Goal: Obtain resource: Download file/media

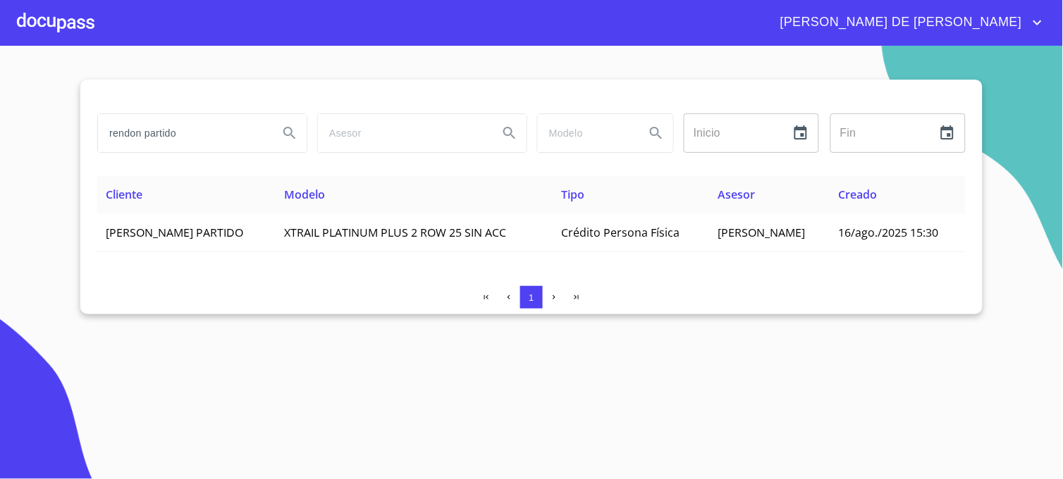
drag, startPoint x: 199, startPoint y: 135, endPoint x: 25, endPoint y: 125, distance: 174.4
click at [25, 125] on section "rendon partido Inicio ​ Fin ​ Cliente Modelo Tipo Asesor Creado [PERSON_NAME] P…" at bounding box center [531, 262] width 1063 height 433
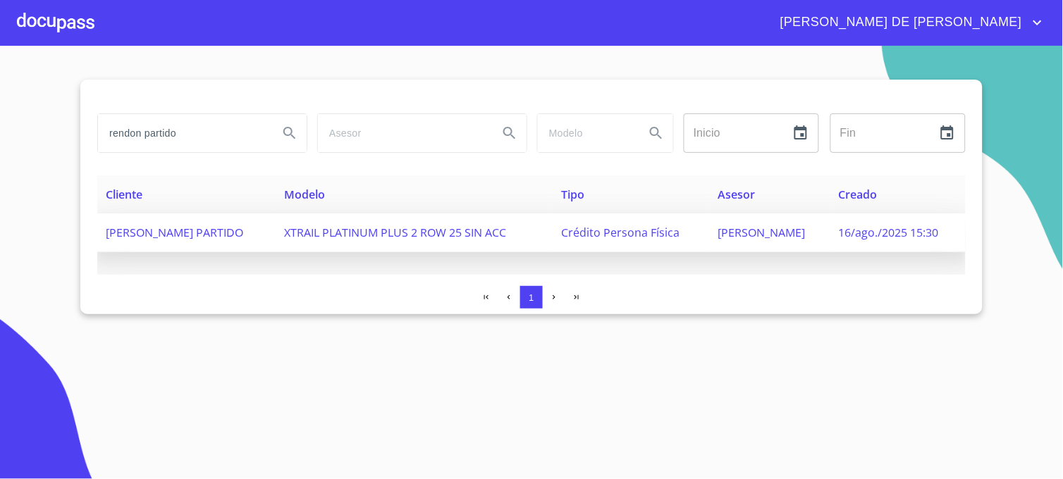
click at [760, 230] on span "[PERSON_NAME]" at bounding box center [761, 233] width 87 height 16
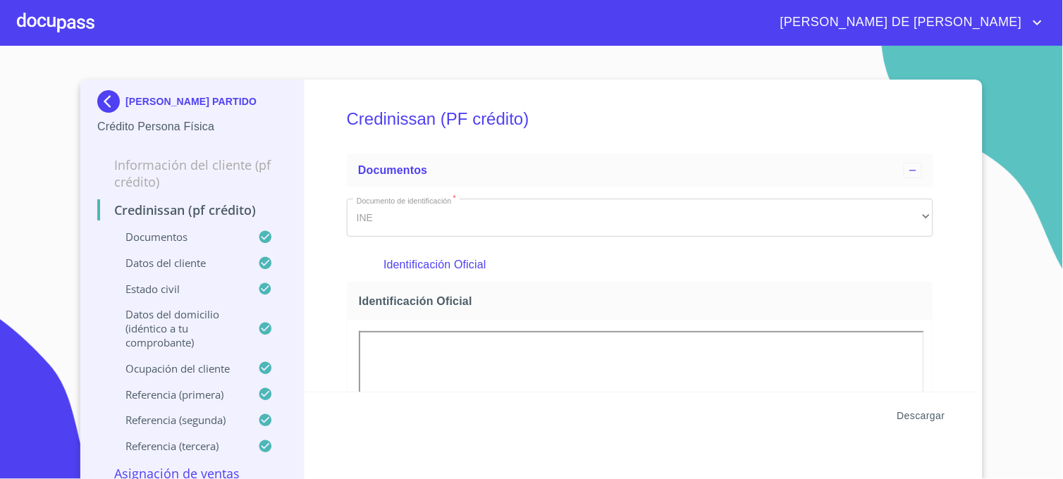
click at [899, 417] on span "Descargar" at bounding box center [921, 416] width 48 height 18
click at [106, 104] on img at bounding box center [111, 101] width 28 height 23
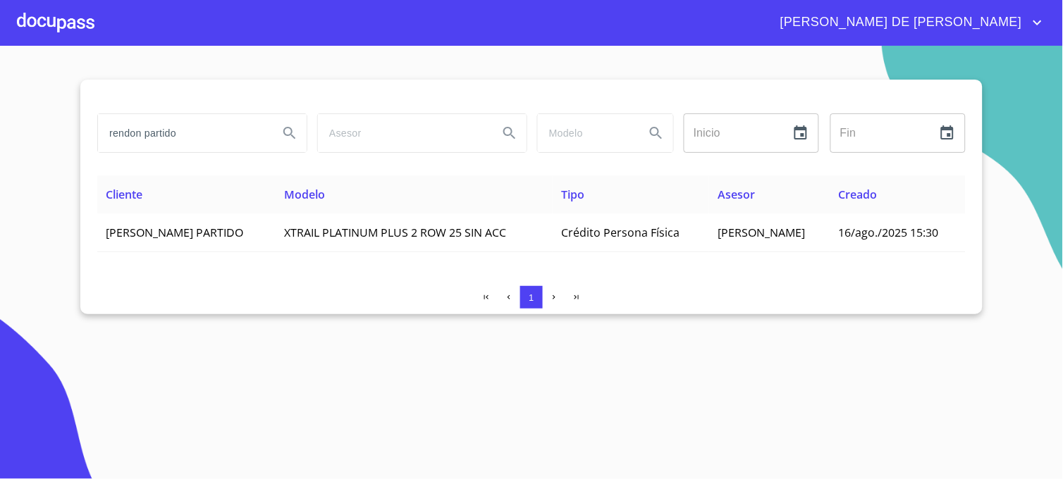
drag, startPoint x: 197, startPoint y: 134, endPoint x: 30, endPoint y: 128, distance: 167.2
click at [30, 128] on section "rendon partido Inicio ​ Fin ​ Cliente Modelo Tipo Asesor Creado [PERSON_NAME] P…" at bounding box center [531, 262] width 1063 height 433
type input "[PERSON_NAME]"
click at [289, 128] on icon "Search" at bounding box center [289, 133] width 12 height 12
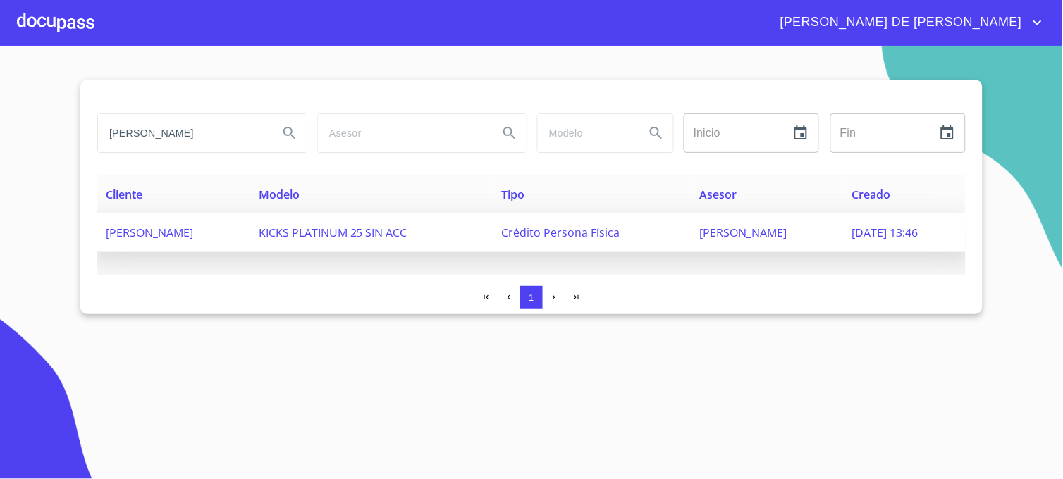
click at [699, 235] on span "[PERSON_NAME]" at bounding box center [742, 233] width 87 height 16
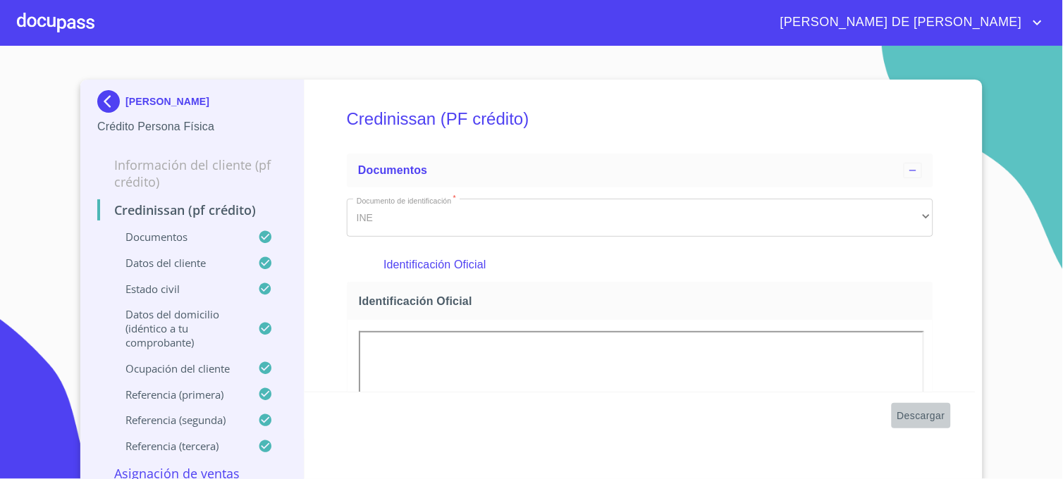
click at [918, 414] on span "Descargar" at bounding box center [921, 416] width 48 height 18
click at [102, 104] on img at bounding box center [111, 101] width 28 height 23
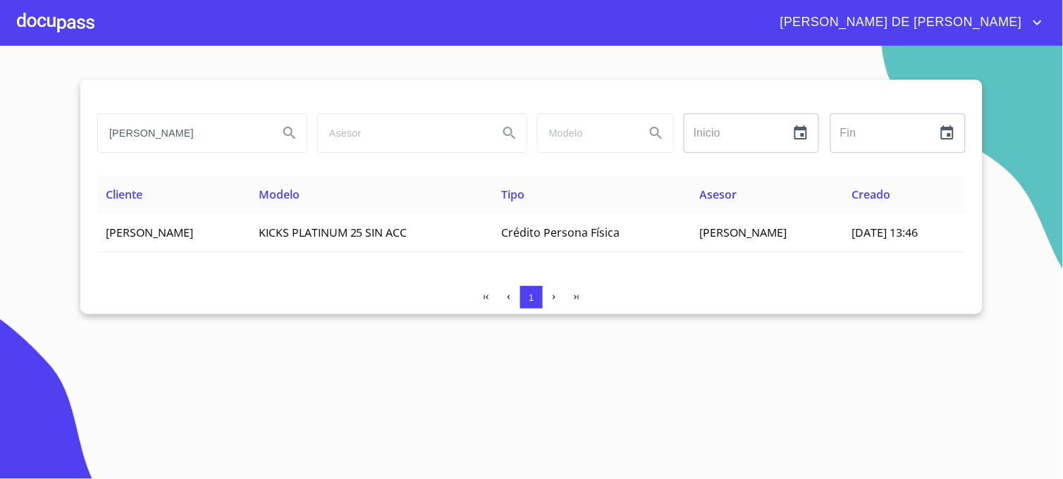
drag, startPoint x: 226, startPoint y: 138, endPoint x: 76, endPoint y: 154, distance: 150.2
click at [76, 154] on section "[PERSON_NAME] Inicio ​ Fin ​ Cliente Modelo Tipo Asesor Creado [PERSON_NAME] KI…" at bounding box center [531, 262] width 1063 height 433
type input "[PERSON_NAME]"
click at [290, 139] on icon "Search" at bounding box center [289, 133] width 17 height 17
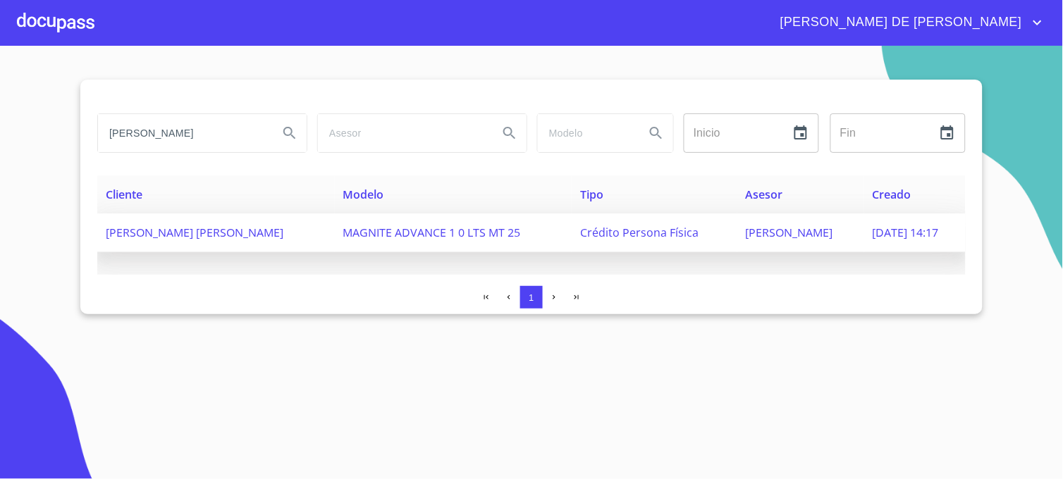
click at [746, 235] on span "[PERSON_NAME]" at bounding box center [789, 233] width 87 height 16
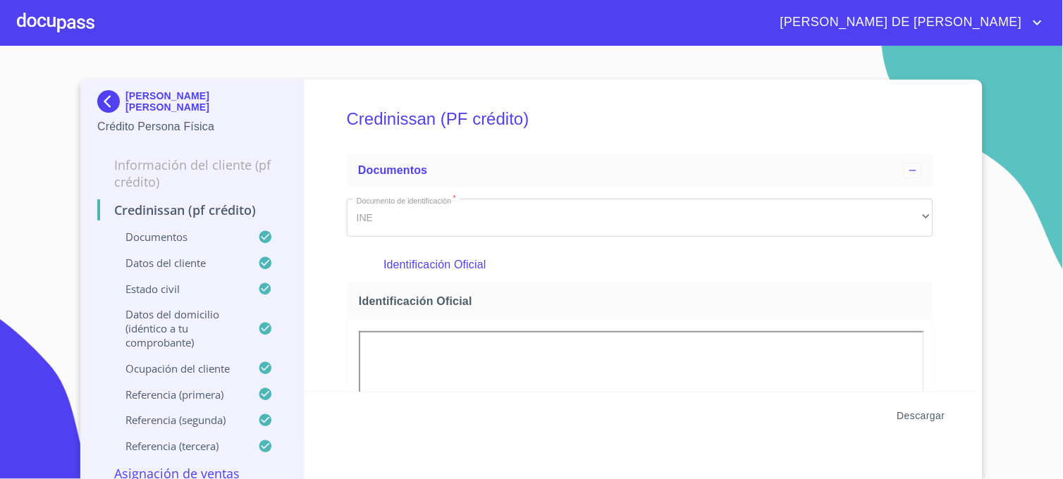
click at [909, 417] on span "Descargar" at bounding box center [921, 416] width 48 height 18
